Goal: Task Accomplishment & Management: Use online tool/utility

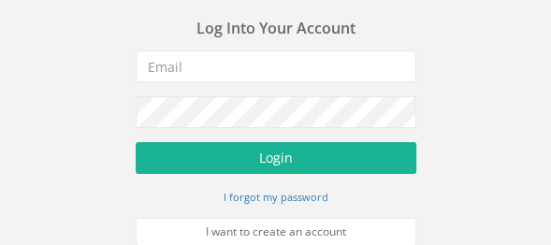
scroll to position [21, 0]
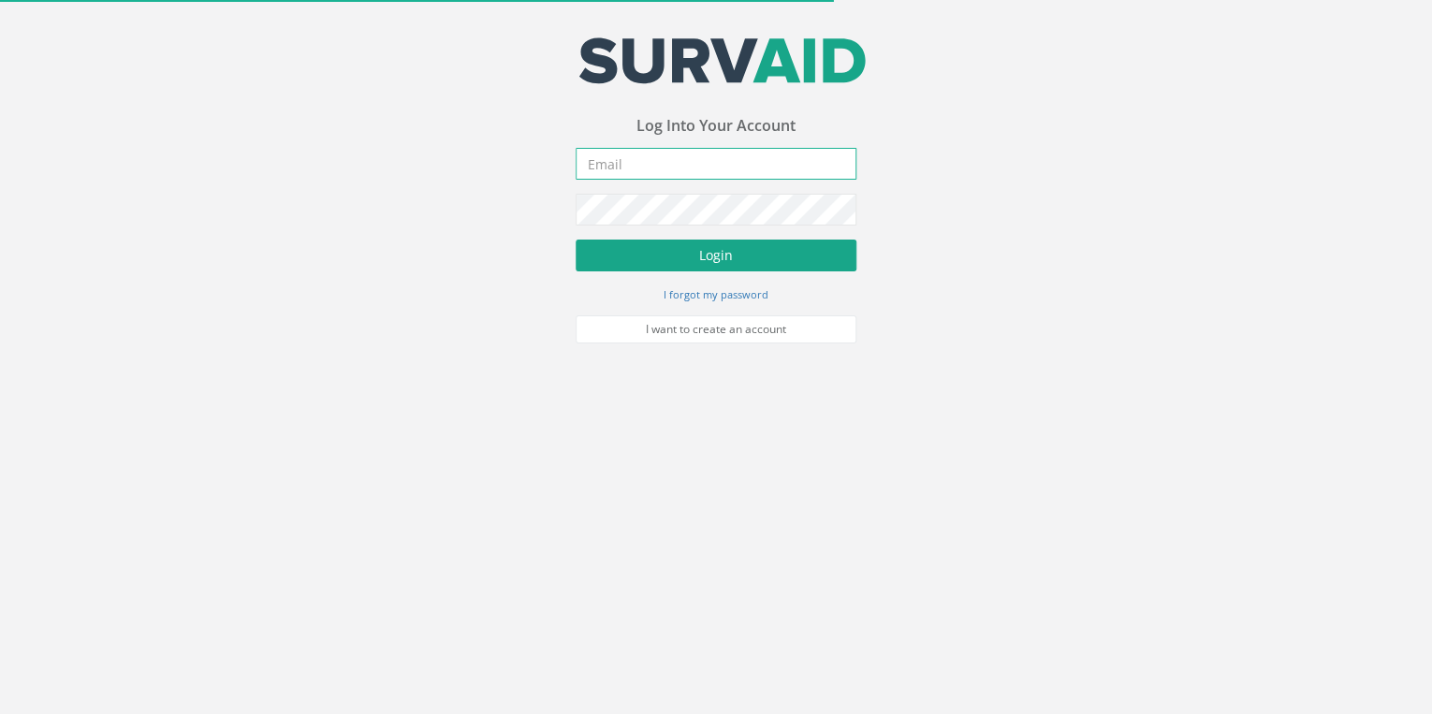
type input "[EMAIL_ADDRESS][DOMAIN_NAME]"
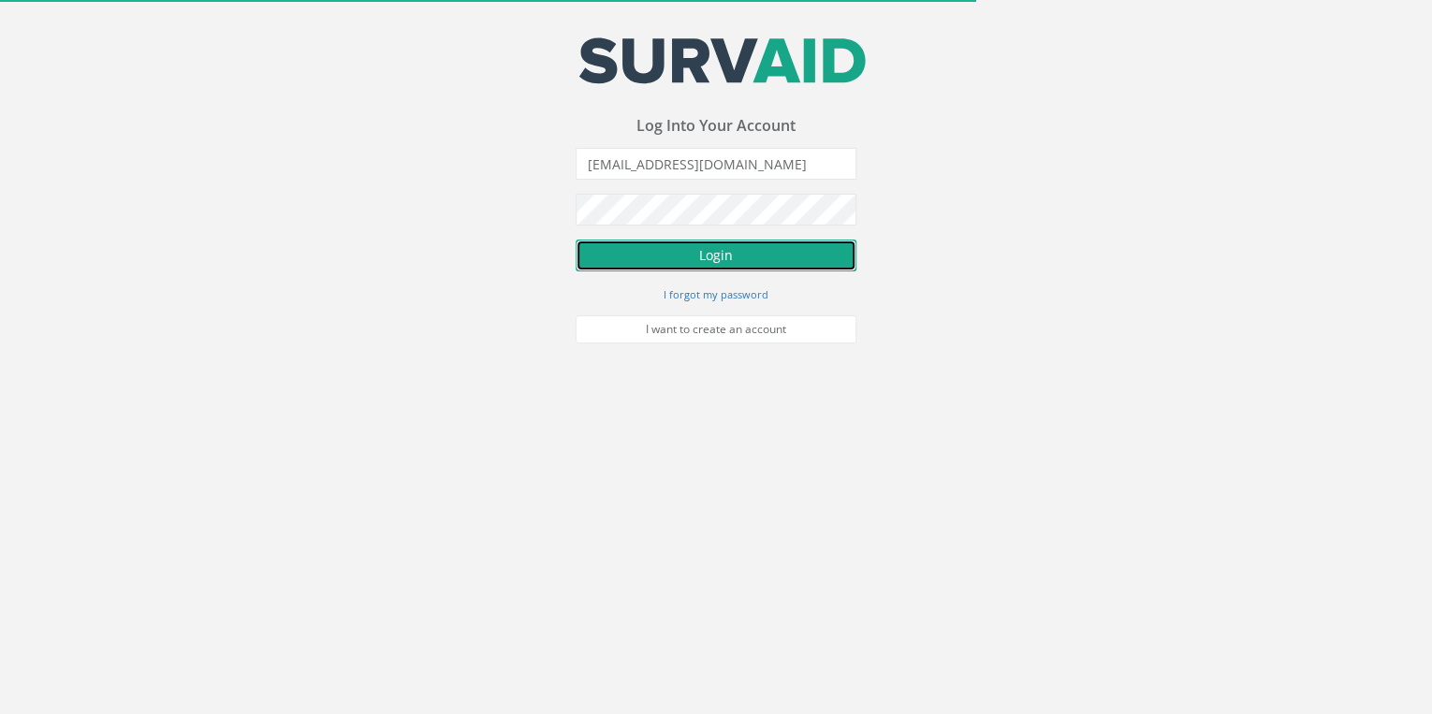
click at [665, 245] on button "Login" at bounding box center [716, 256] width 281 height 32
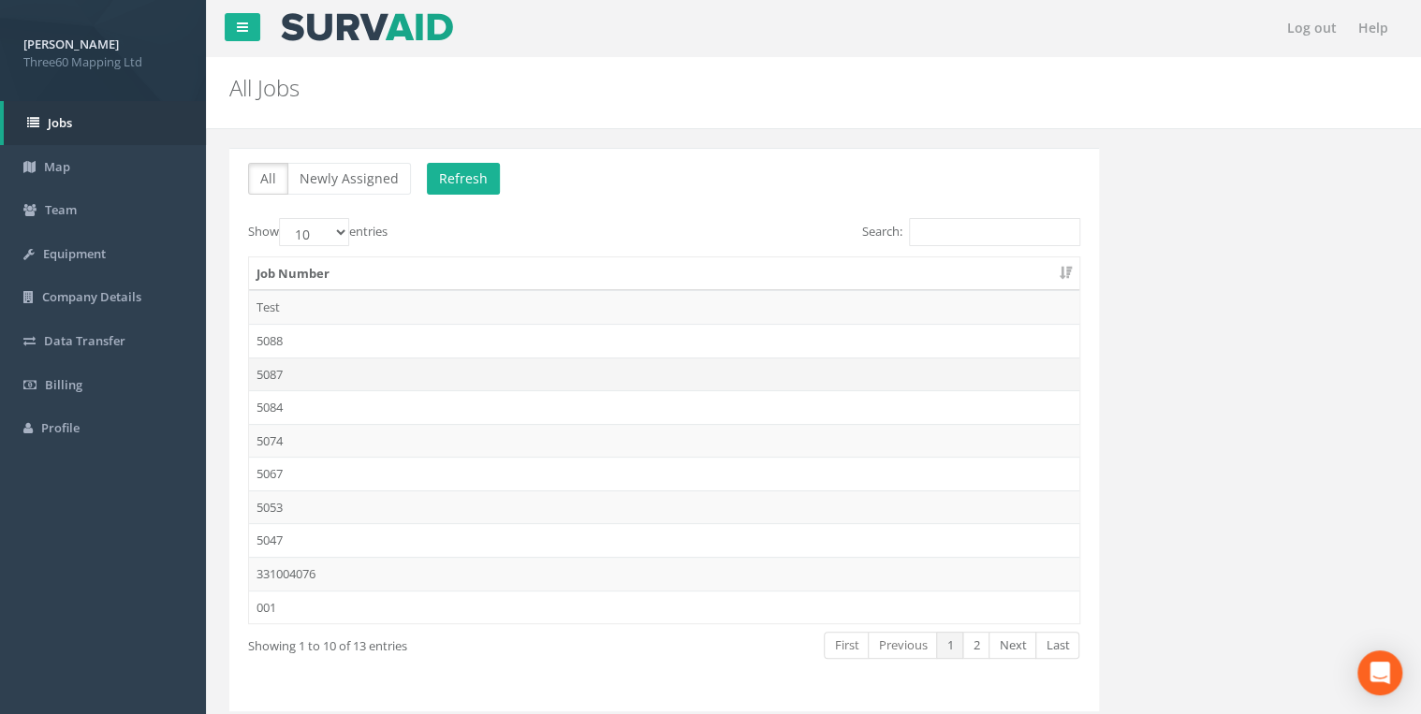
click at [277, 370] on td "5087" at bounding box center [664, 375] width 830 height 34
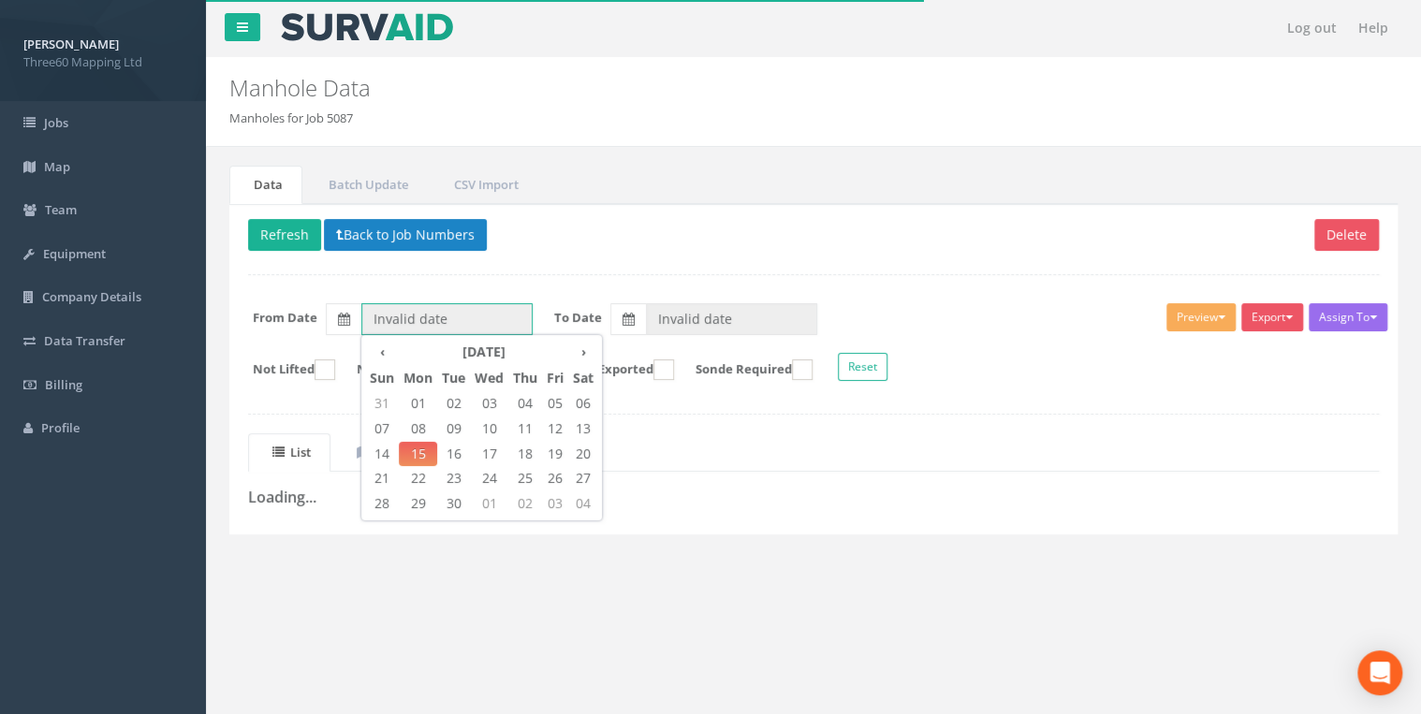
click at [419, 314] on input "Invalid date" at bounding box center [446, 319] width 171 height 32
click at [558, 426] on span "12" at bounding box center [555, 428] width 26 height 24
type input "[DATE]"
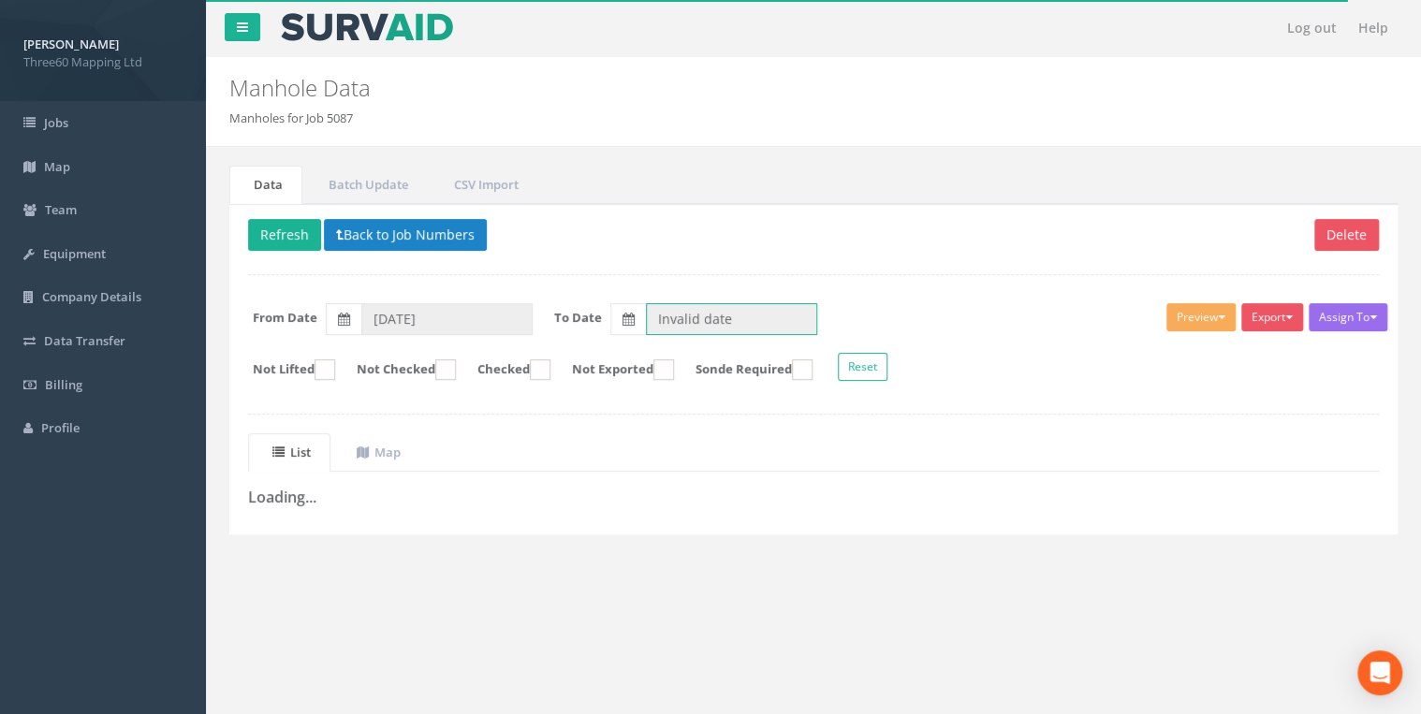
click at [709, 329] on input "Invalid date" at bounding box center [731, 319] width 171 height 32
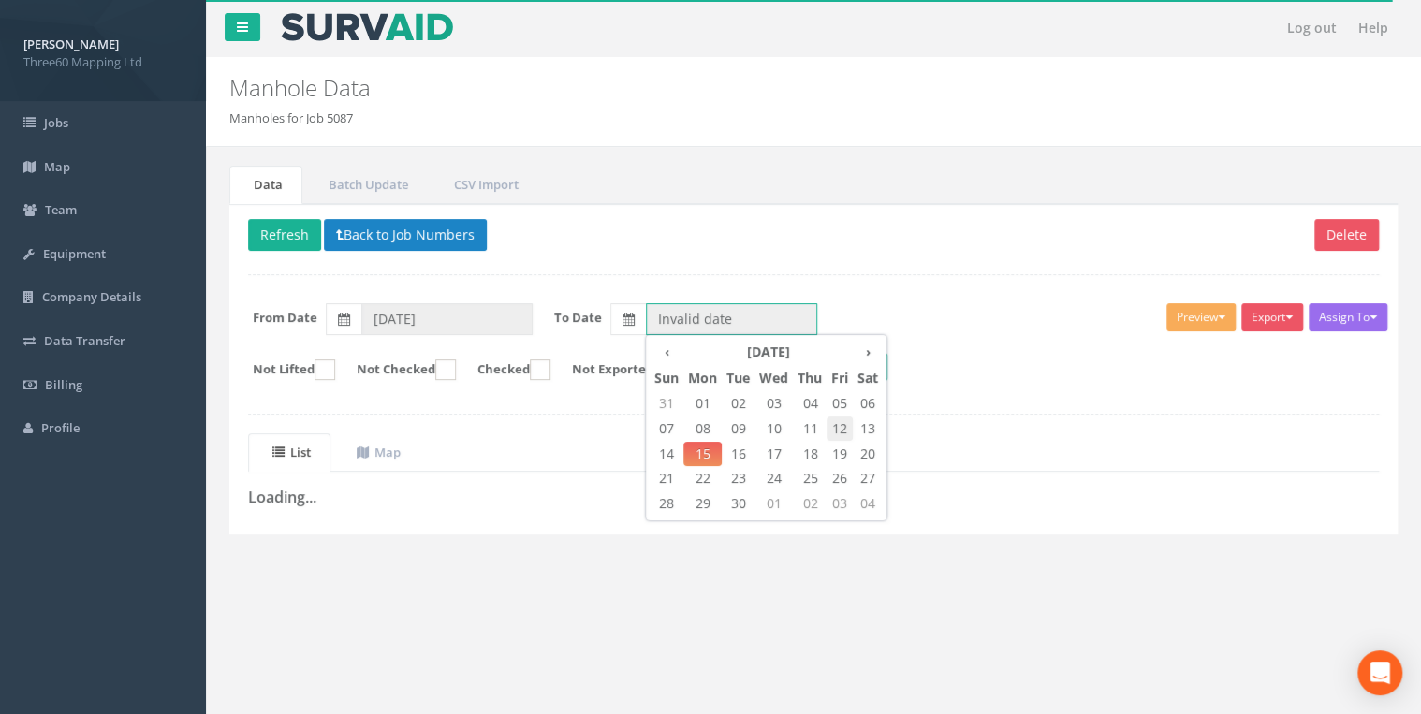
click at [836, 423] on span "12" at bounding box center [839, 428] width 26 height 24
type input "[DATE]"
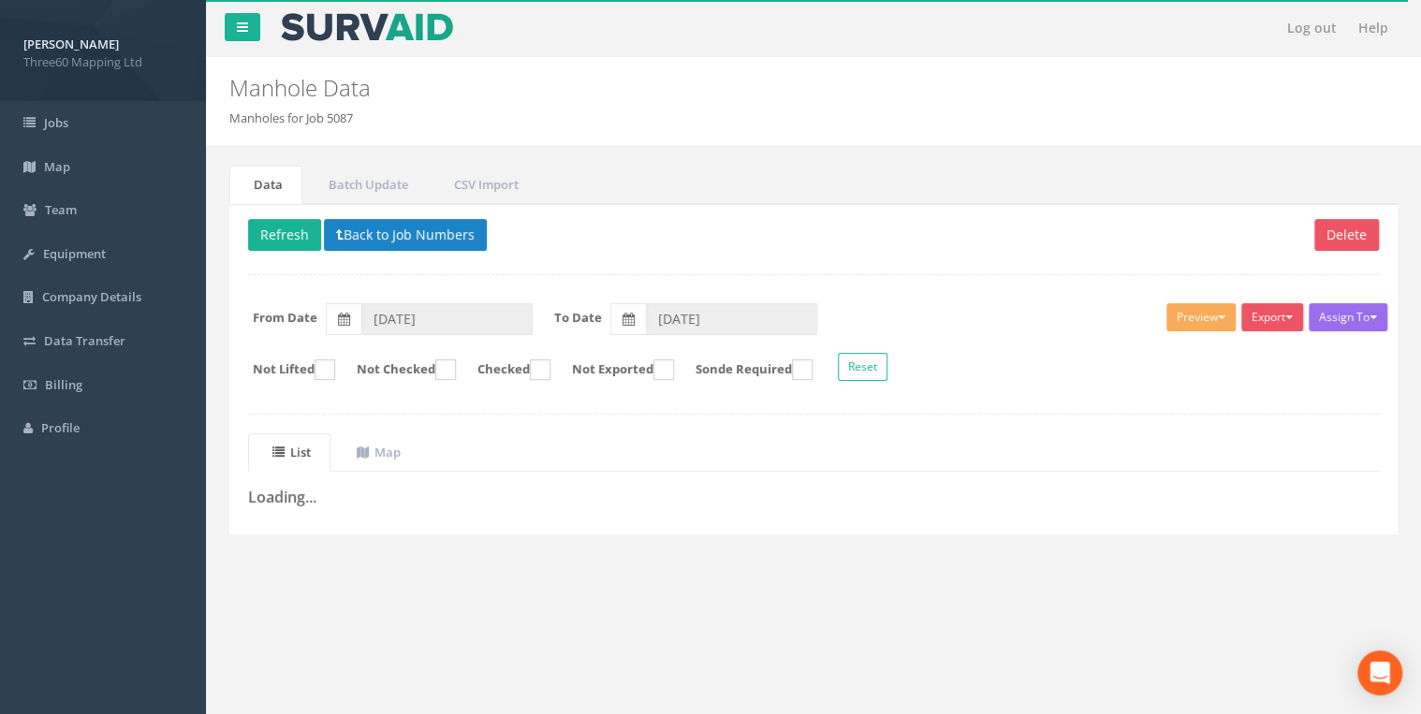
click at [682, 273] on div "Delete Refresh Back to Job Numbers Assign To No Companies Added Export 360 Manh…" at bounding box center [813, 369] width 1168 height 330
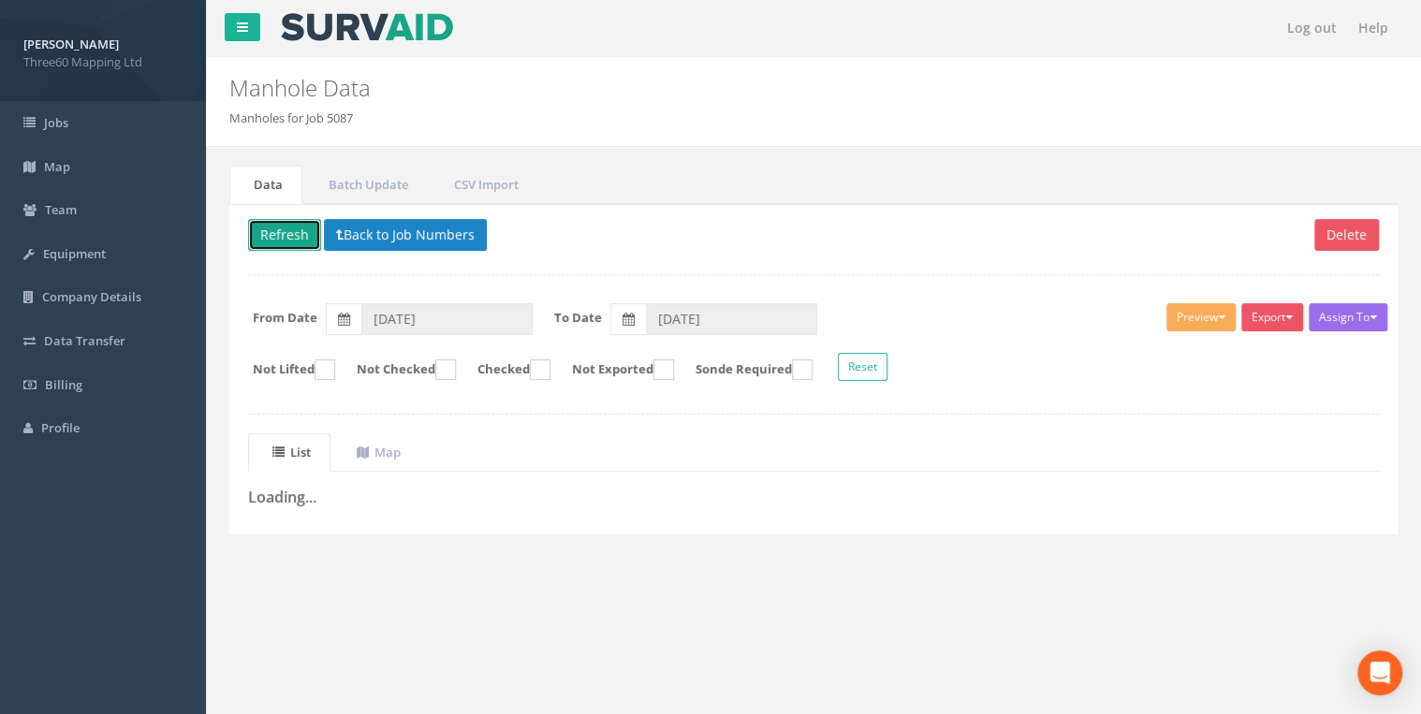
click at [290, 243] on button "Refresh" at bounding box center [284, 235] width 73 height 32
